Goal: Task Accomplishment & Management: Complete application form

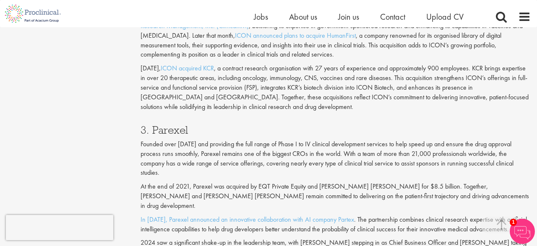
scroll to position [552, 0]
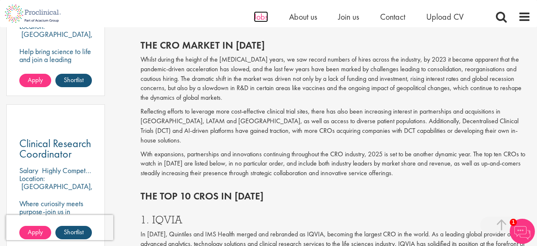
click at [261, 15] on span "Jobs" at bounding box center [261, 16] width 14 height 11
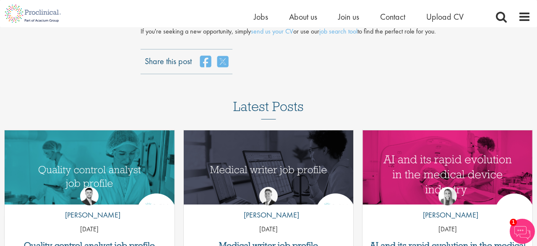
scroll to position [2181, 0]
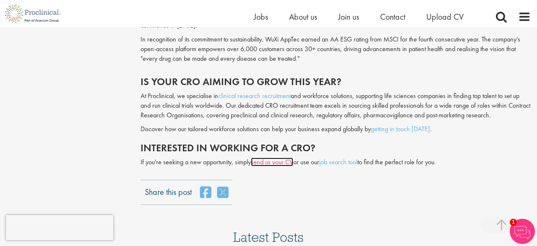
click at [276, 158] on link "send us your CV" at bounding box center [272, 162] width 42 height 9
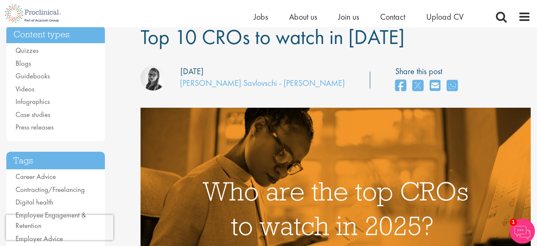
scroll to position [131, 0]
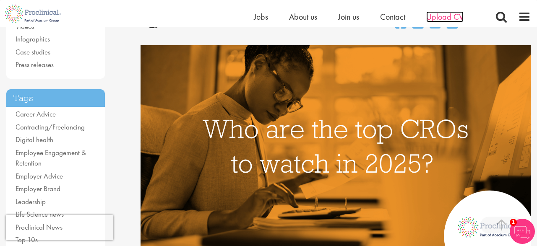
click at [448, 15] on span "Upload CV" at bounding box center [444, 16] width 37 height 11
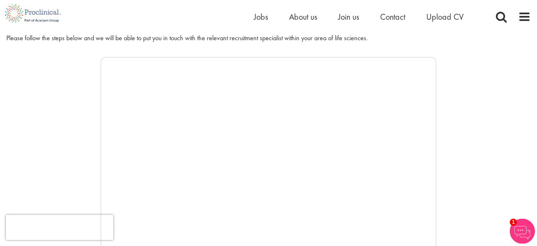
scroll to position [131, 0]
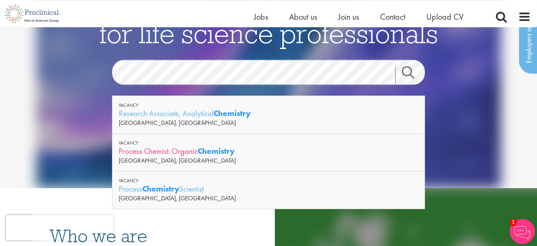
scroll to position [44, 0]
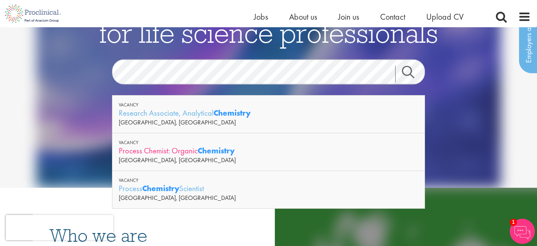
click at [181, 149] on div "Process Chemist: Organic Chemistry" at bounding box center [269, 151] width 300 height 10
